Goal: Task Accomplishment & Management: Use online tool/utility

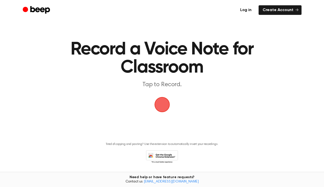
click at [248, 9] on link "Log in" at bounding box center [245, 10] width 19 height 10
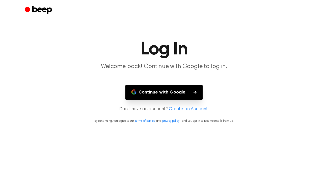
click at [175, 89] on button "Continue with Google" at bounding box center [163, 92] width 77 height 15
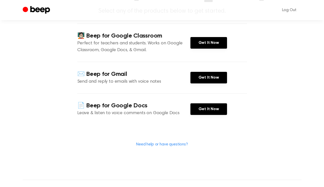
scroll to position [56, 0]
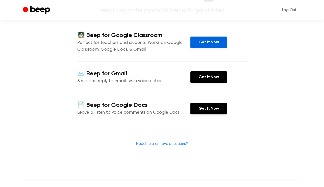
click at [206, 42] on link "Get It Now" at bounding box center [208, 43] width 37 height 12
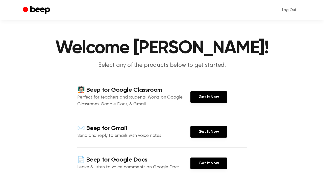
scroll to position [1, 0]
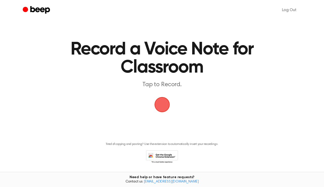
click at [167, 107] on span "button" at bounding box center [162, 105] width 14 height 14
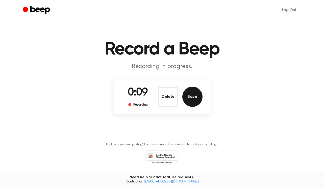
click at [190, 98] on button "Save" at bounding box center [192, 97] width 20 height 20
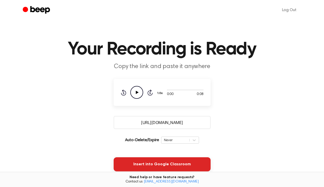
click at [170, 163] on button "Insert into Google Classroom" at bounding box center [162, 165] width 97 height 14
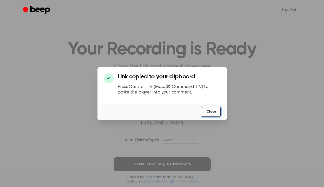
click at [209, 112] on button "Close" at bounding box center [211, 112] width 19 height 10
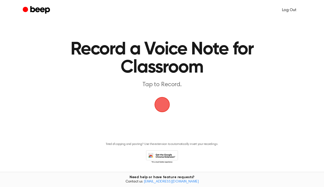
click at [291, 9] on link "Log Out" at bounding box center [289, 10] width 24 height 12
click at [246, 10] on link "Log in" at bounding box center [245, 10] width 19 height 10
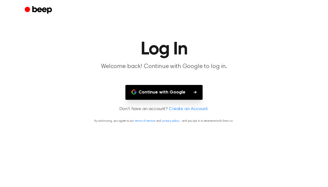
click at [157, 92] on button "Continue with Google" at bounding box center [163, 92] width 77 height 15
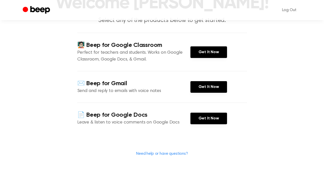
scroll to position [56, 0]
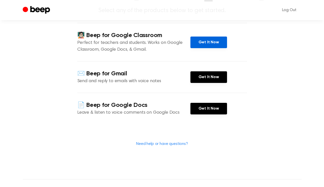
click at [215, 40] on link "Get It Now" at bounding box center [208, 43] width 37 height 12
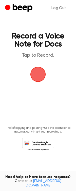
click at [38, 78] on span "button" at bounding box center [38, 74] width 14 height 14
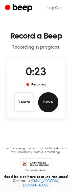
click at [50, 103] on button "Save" at bounding box center [48, 102] width 20 height 20
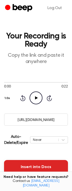
click at [42, 165] on button "Insert into Docs" at bounding box center [36, 167] width 64 height 14
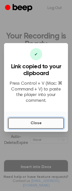
click at [36, 121] on button "Close" at bounding box center [36, 123] width 56 height 11
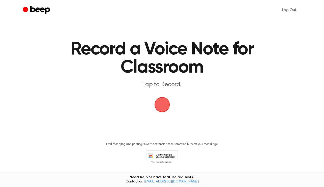
click at [160, 111] on span "button" at bounding box center [162, 105] width 14 height 14
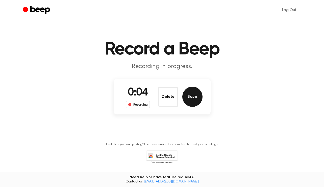
click at [189, 97] on button "Save" at bounding box center [192, 97] width 20 height 20
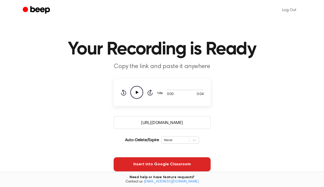
click at [170, 167] on button "Insert into Google Classroom" at bounding box center [162, 165] width 97 height 14
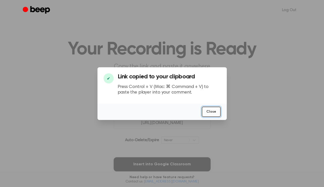
click at [212, 110] on button "Close" at bounding box center [211, 112] width 19 height 10
